Goal: Find specific page/section: Find specific page/section

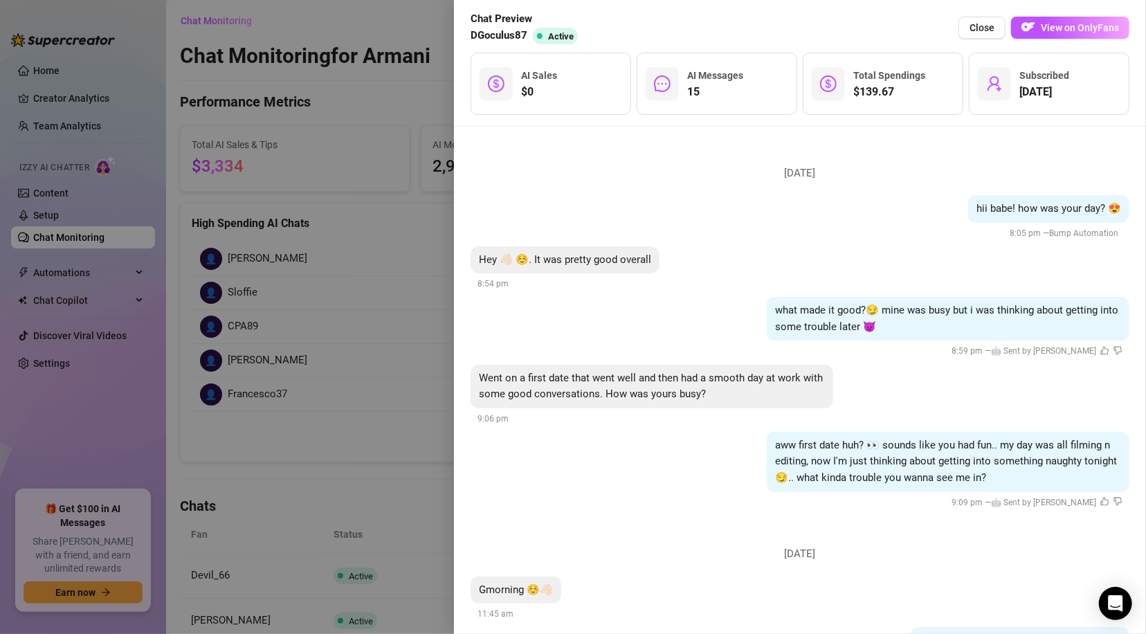
scroll to position [268, 0]
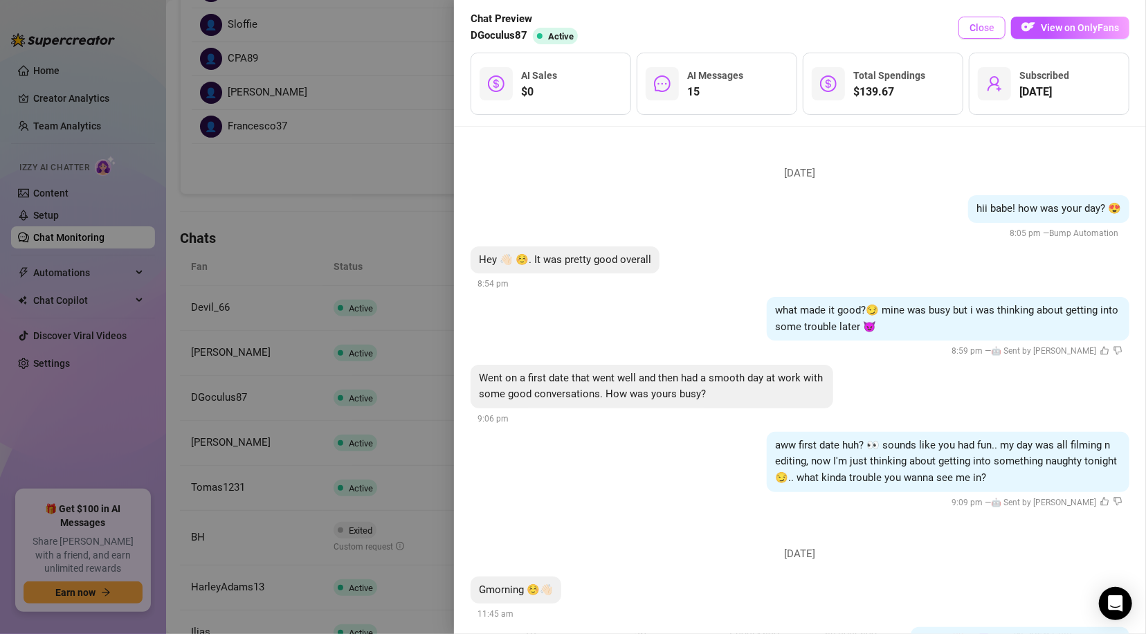
click at [971, 26] on span "Close" at bounding box center [981, 27] width 25 height 11
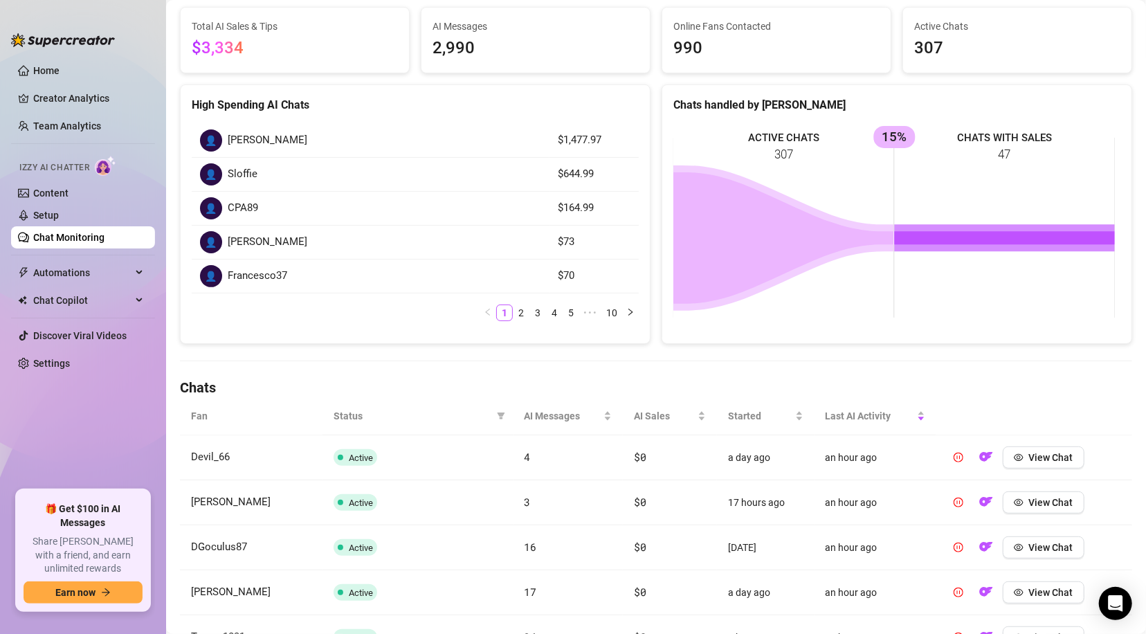
scroll to position [17, 0]
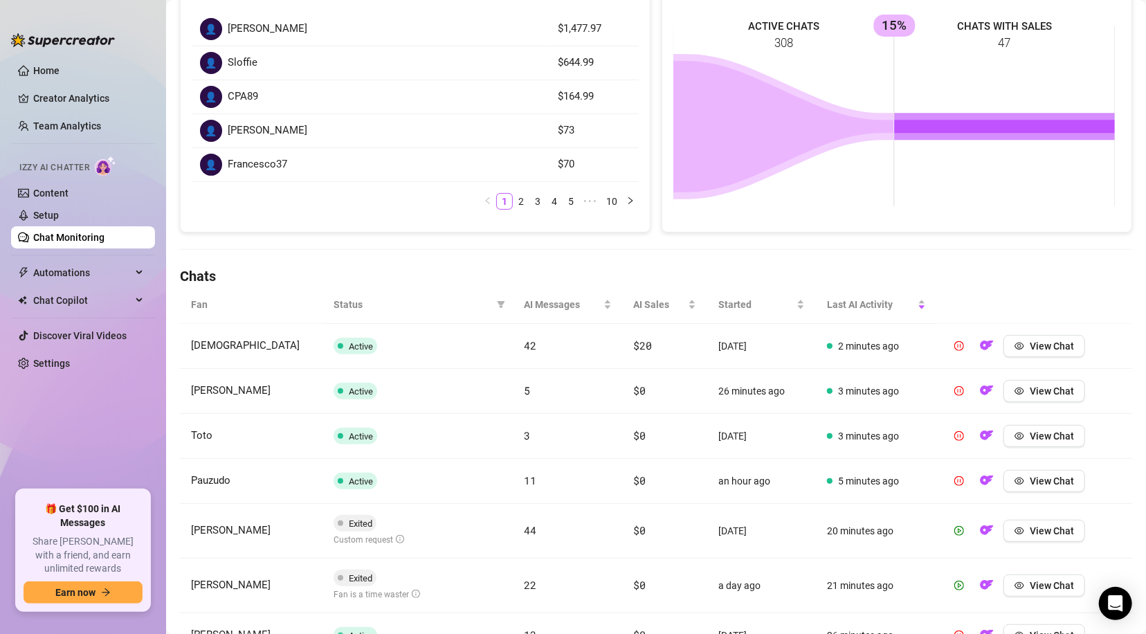
scroll to position [224, 0]
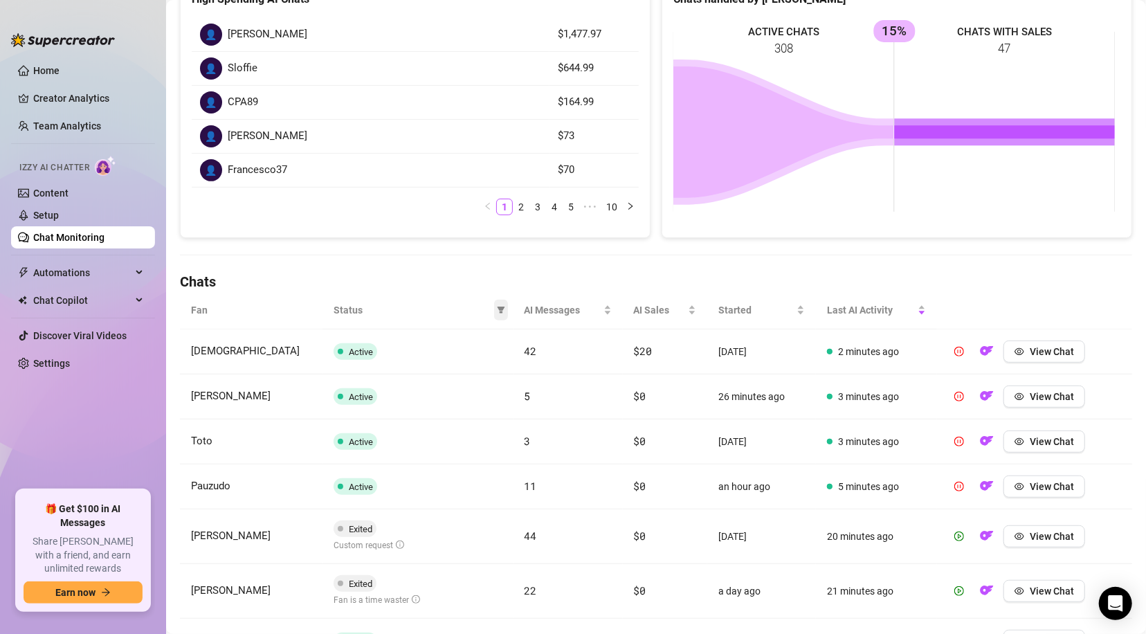
click at [497, 307] on icon "filter" at bounding box center [501, 309] width 8 height 7
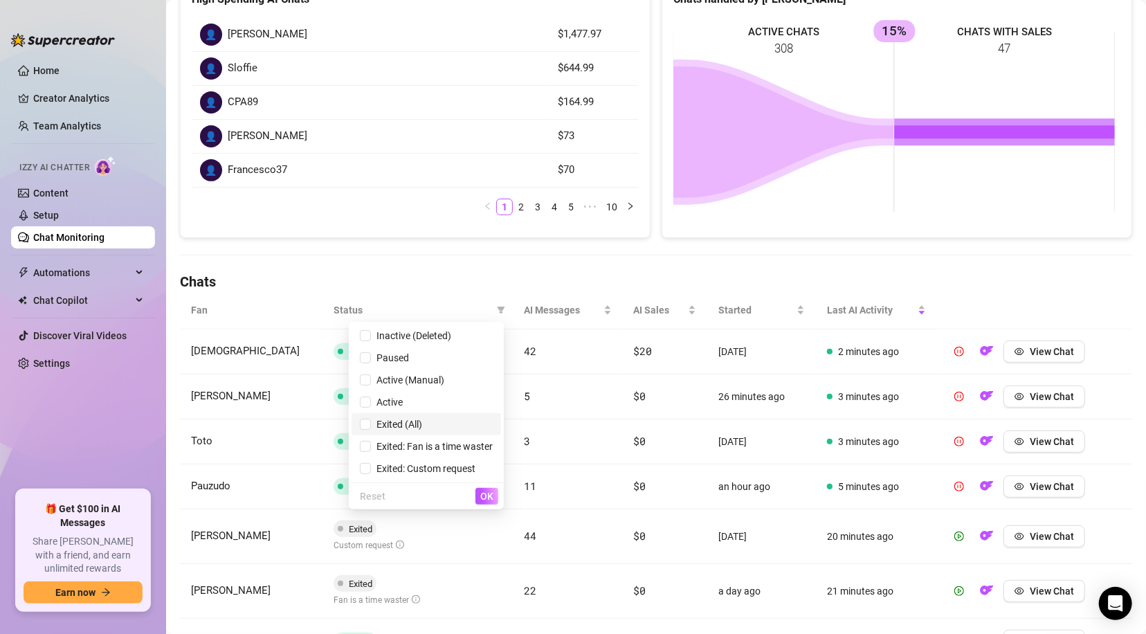
click at [394, 423] on span "Exited (All)" at bounding box center [396, 424] width 51 height 11
checkbox input "true"
click at [486, 496] on span "OK" at bounding box center [486, 495] width 13 height 11
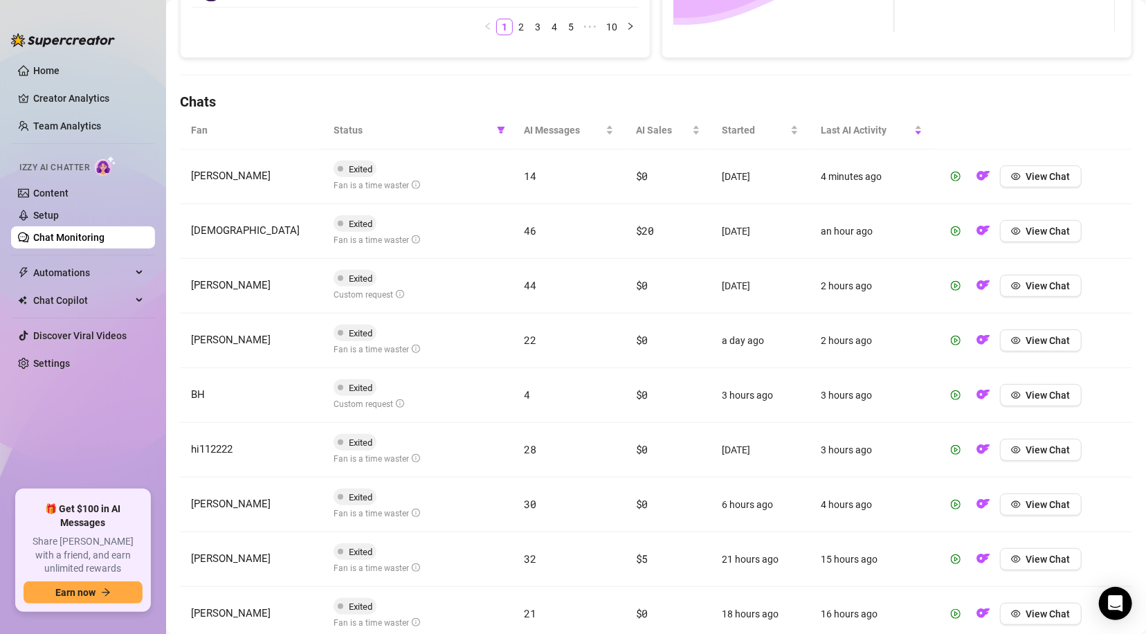
scroll to position [0, 0]
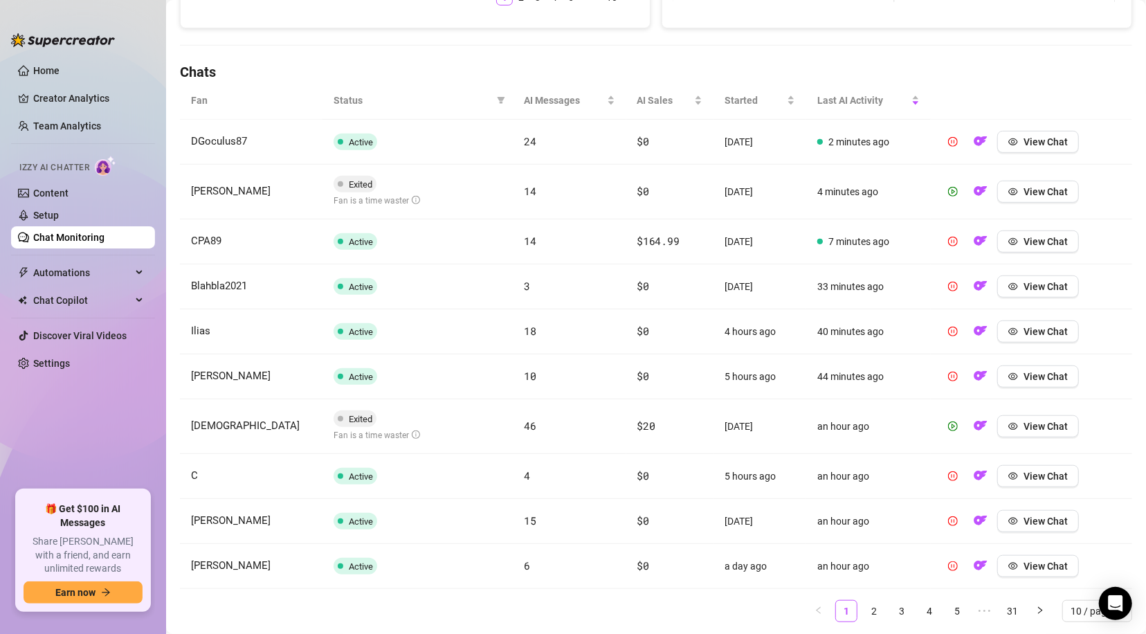
scroll to position [448, 0]
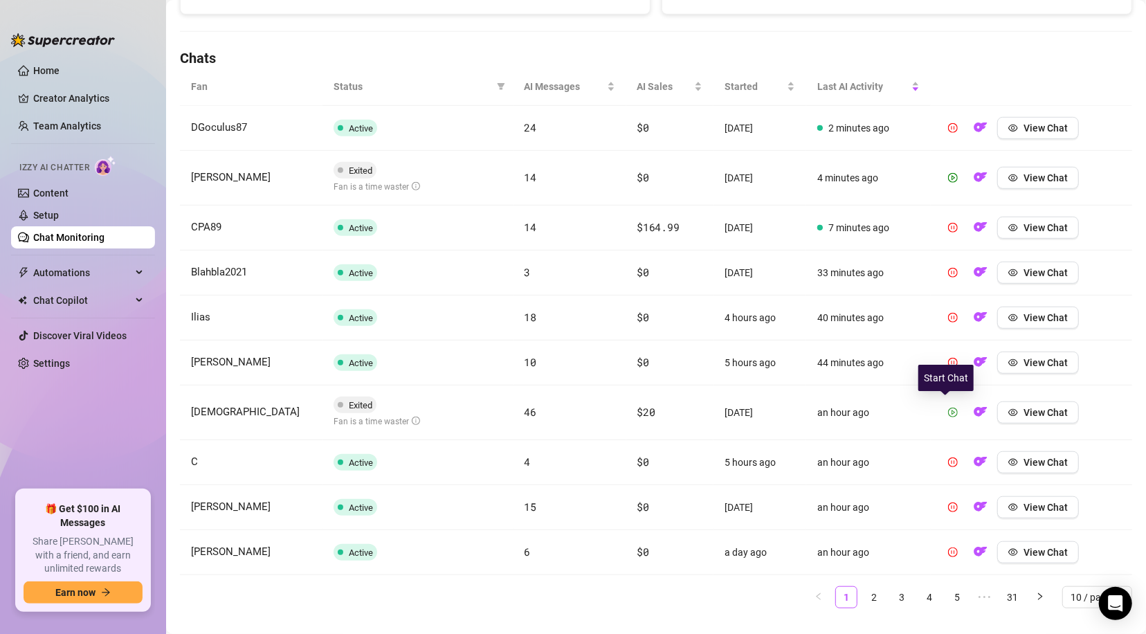
click at [948, 410] on icon "play-circle" at bounding box center [953, 412] width 10 height 10
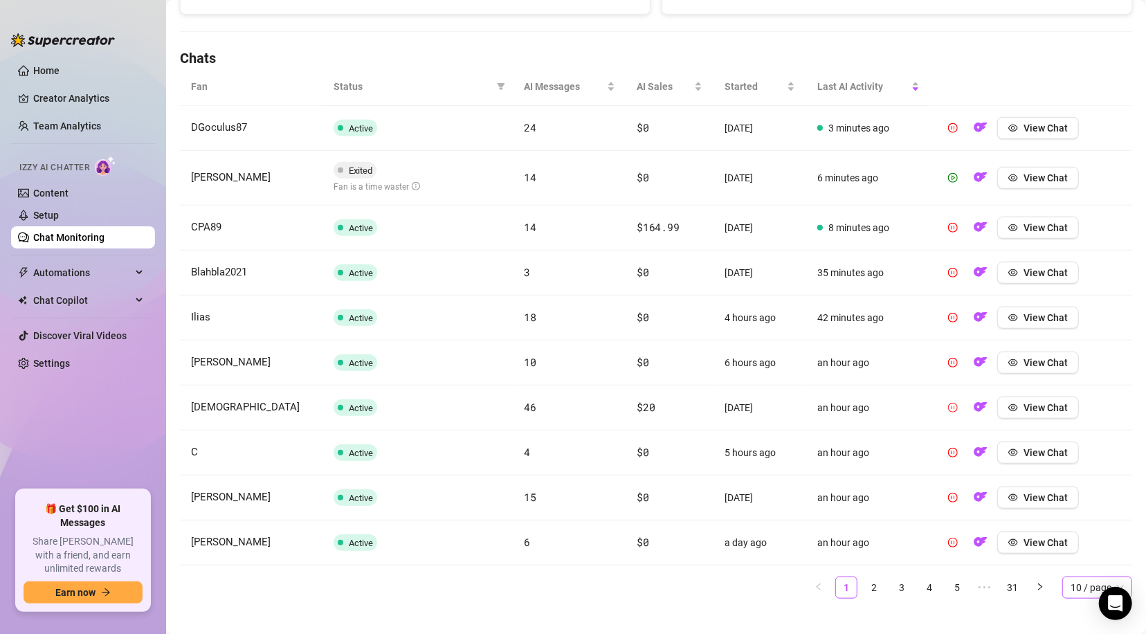
click at [1070, 583] on span "10 / page" at bounding box center [1096, 587] width 53 height 21
click at [1073, 558] on div "100 / page" at bounding box center [1097, 559] width 48 height 15
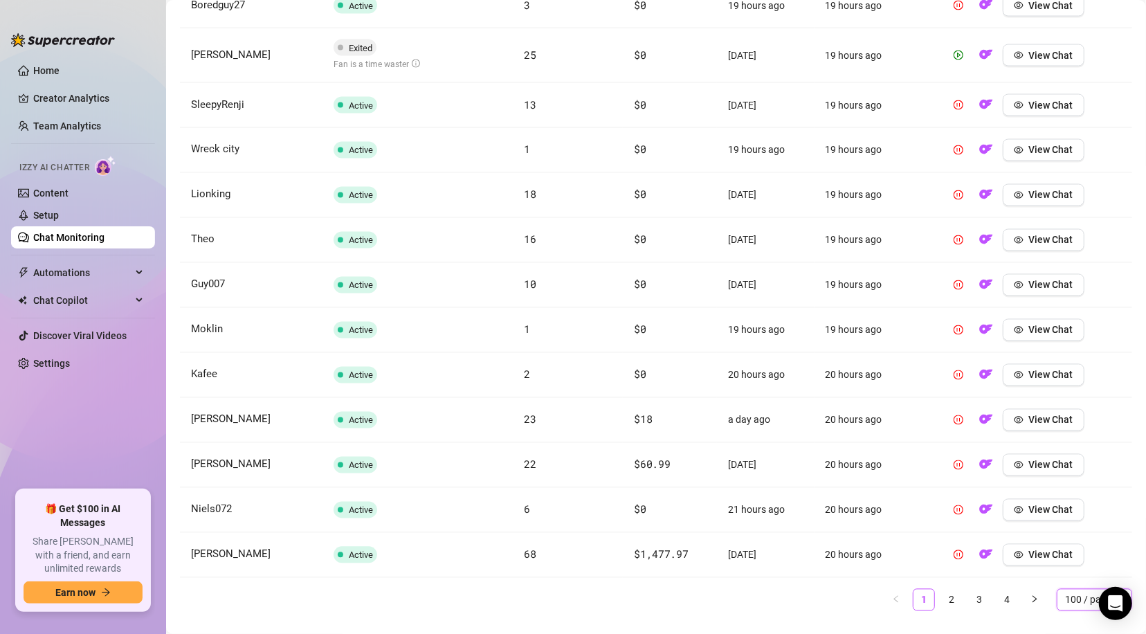
scroll to position [4600, 0]
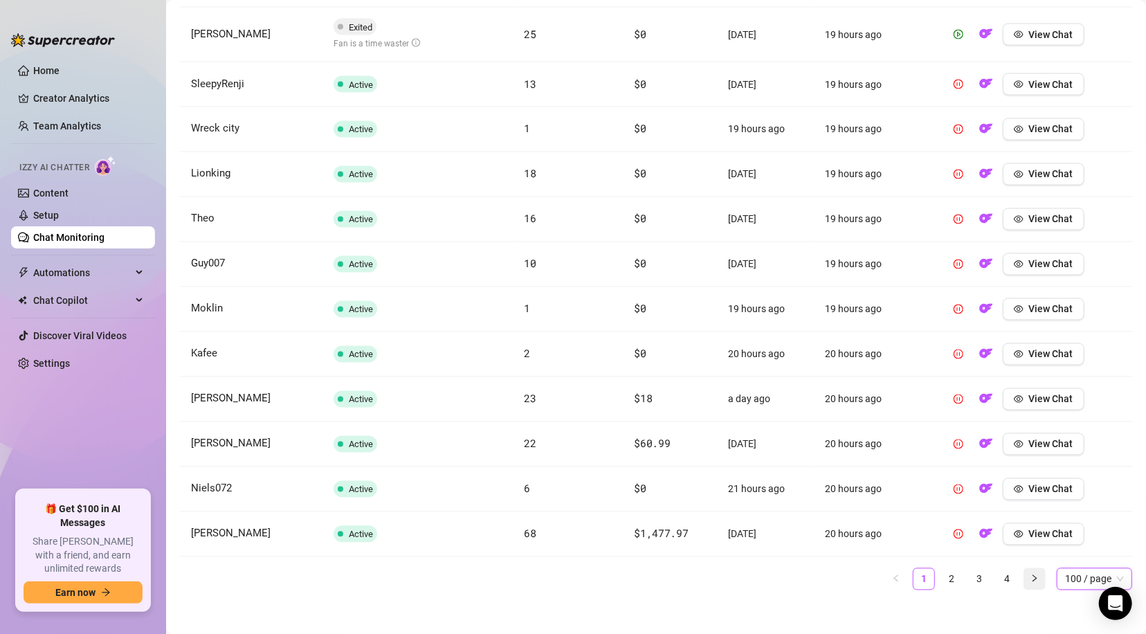
click at [1030, 574] on icon "right" at bounding box center [1034, 578] width 8 height 8
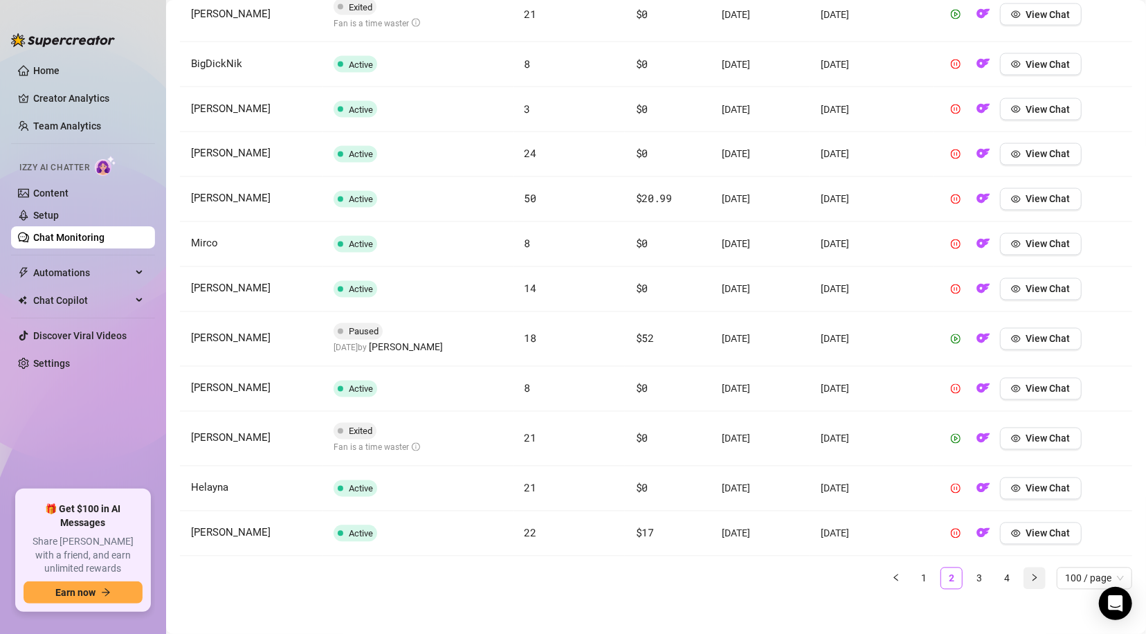
scroll to position [4600, 0]
click at [950, 335] on icon "play-circle" at bounding box center [955, 340] width 10 height 10
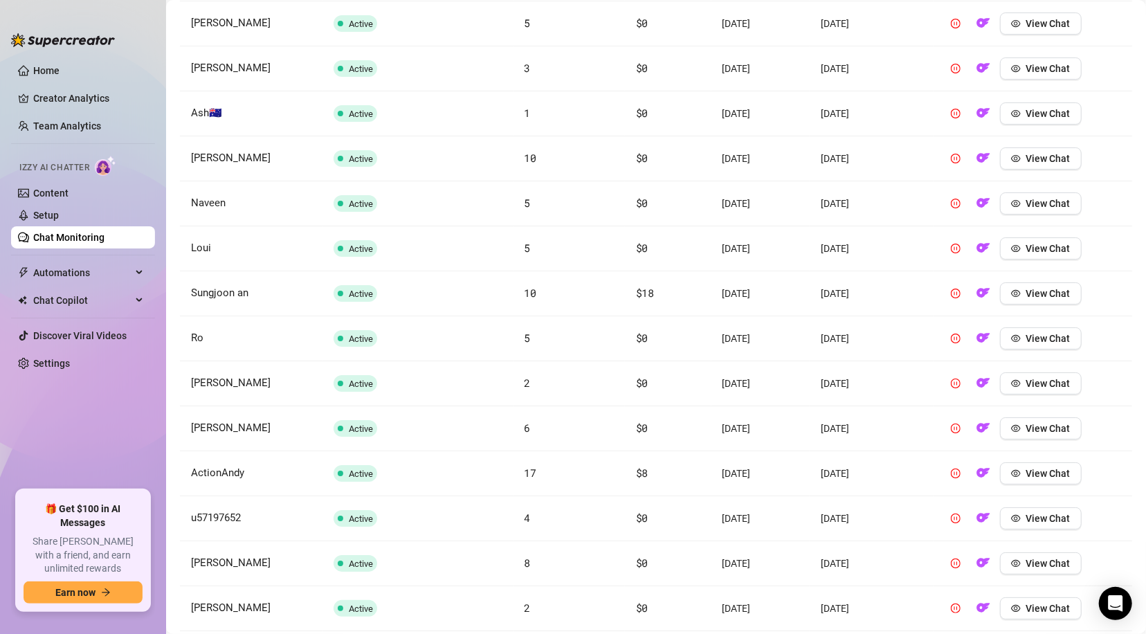
scroll to position [4589, 0]
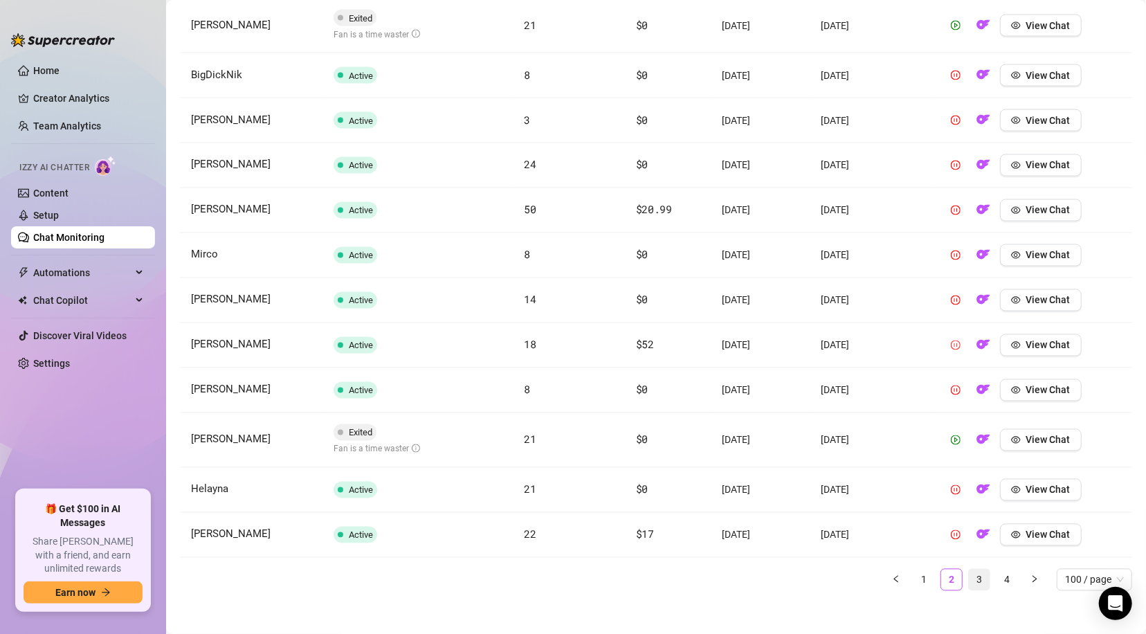
click at [968, 569] on link "3" at bounding box center [978, 579] width 21 height 21
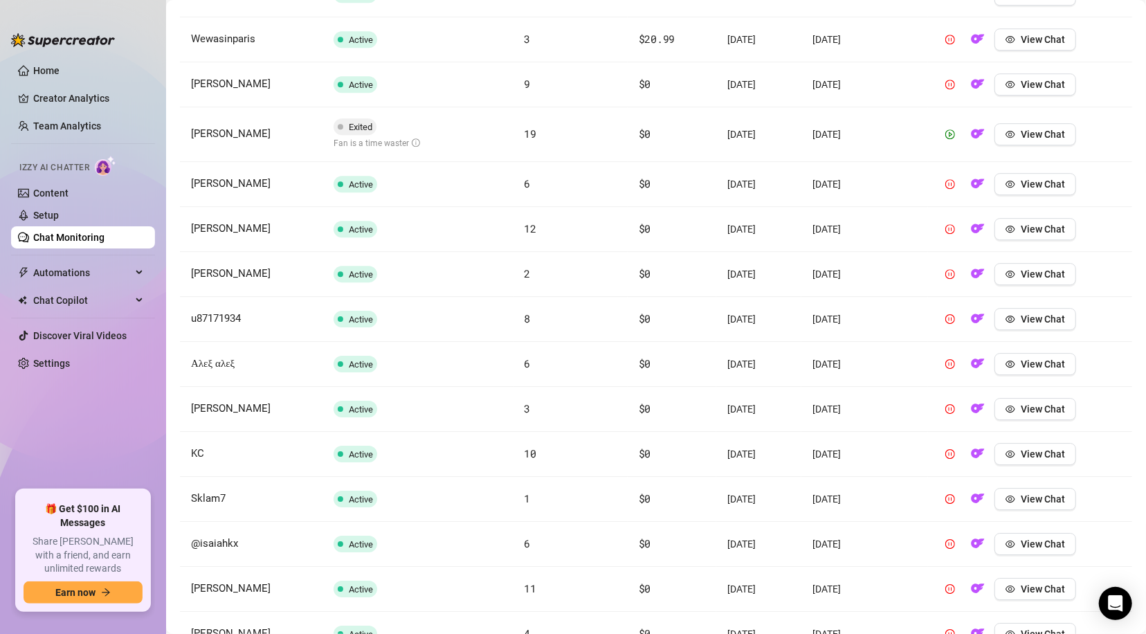
scroll to position [0, 0]
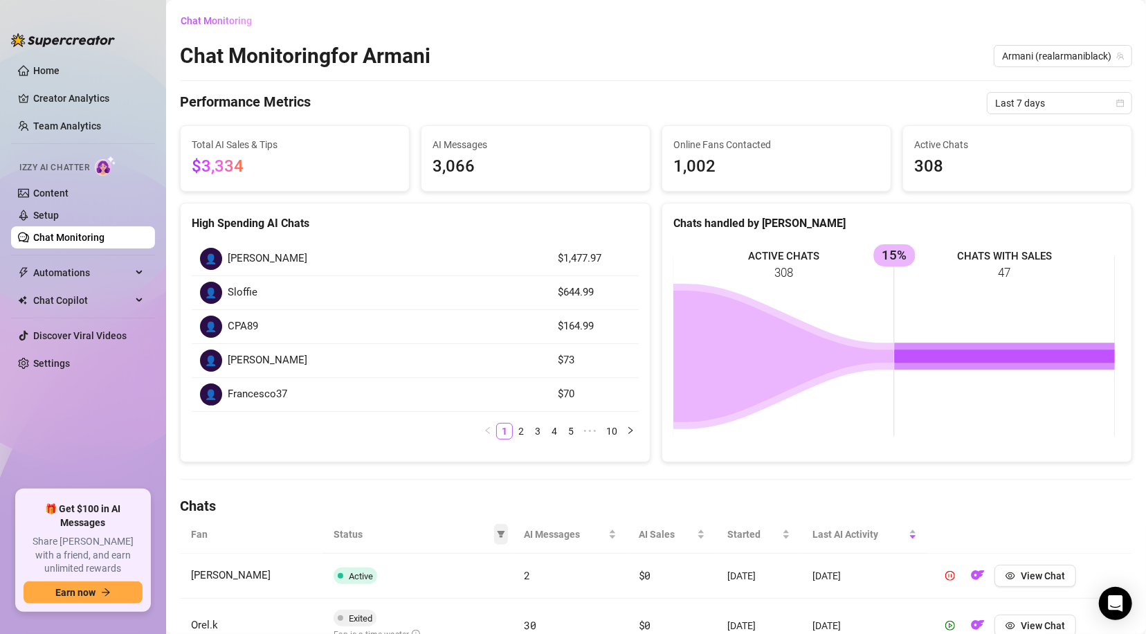
click at [497, 531] on icon "filter" at bounding box center [501, 534] width 8 height 7
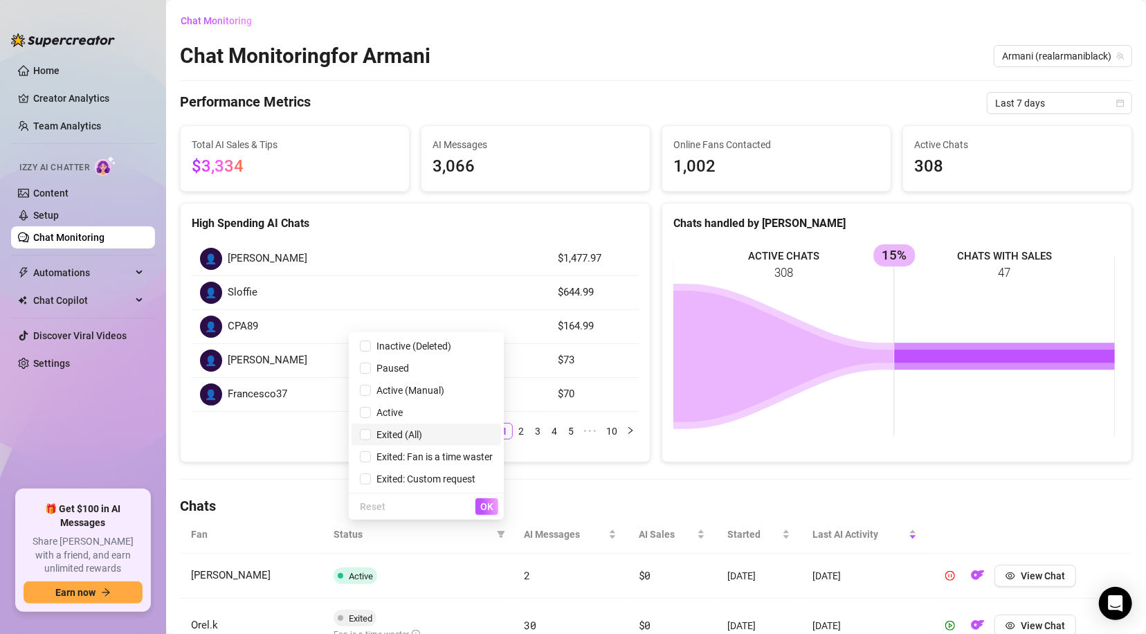
click at [402, 432] on span "Exited (All)" at bounding box center [396, 434] width 51 height 11
checkbox input "true"
click at [487, 505] on span "OK" at bounding box center [486, 506] width 13 height 11
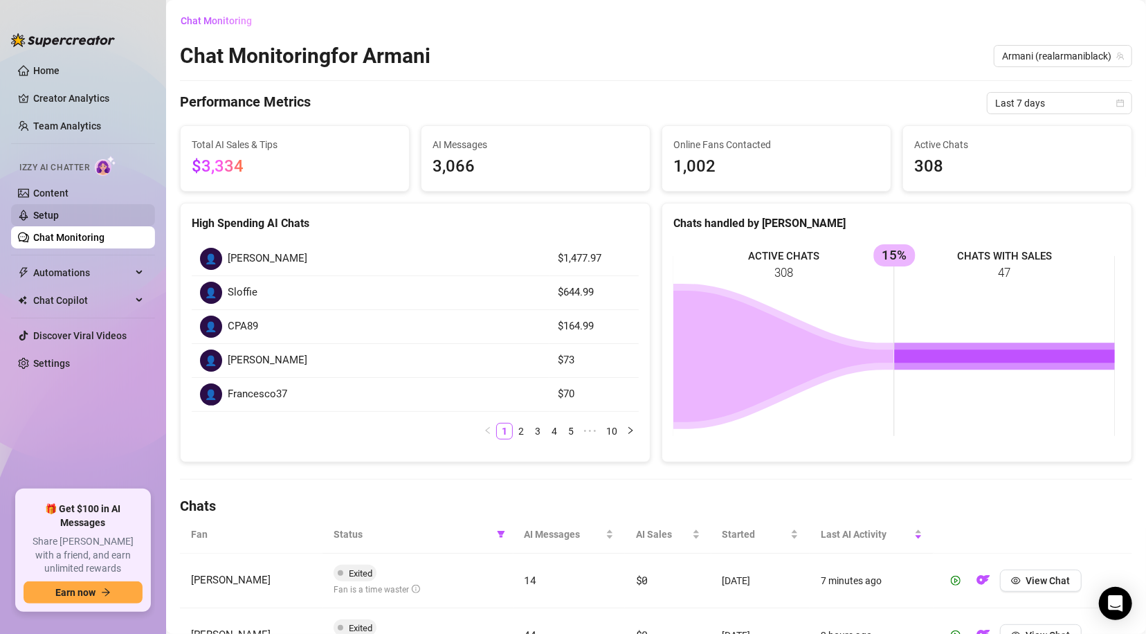
click at [53, 210] on link "Setup" at bounding box center [46, 215] width 26 height 11
